Goal: Information Seeking & Learning: Learn about a topic

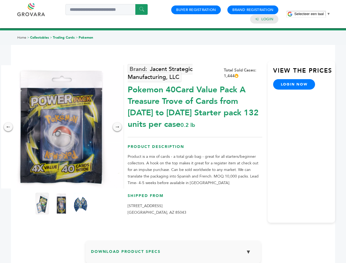
click at [312, 14] on span "Selecteer een taal" at bounding box center [308, 14] width 29 height 4
click at [61, 127] on img at bounding box center [61, 126] width 123 height 123
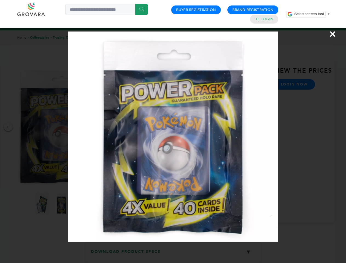
click at [8, 127] on div "×" at bounding box center [173, 131] width 346 height 263
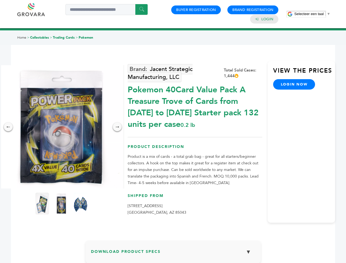
click at [117, 127] on div "→" at bounding box center [117, 126] width 9 height 9
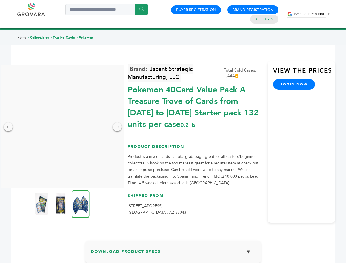
click at [42, 203] on img at bounding box center [42, 203] width 14 height 22
click at [0, 0] on div "×" at bounding box center [0, 0] width 0 height 0
click at [80, 203] on img at bounding box center [81, 204] width 18 height 28
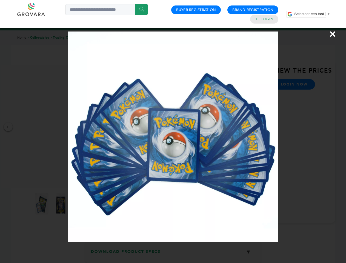
click at [173, 254] on div "×" at bounding box center [173, 131] width 346 height 263
